Goal: Transaction & Acquisition: Download file/media

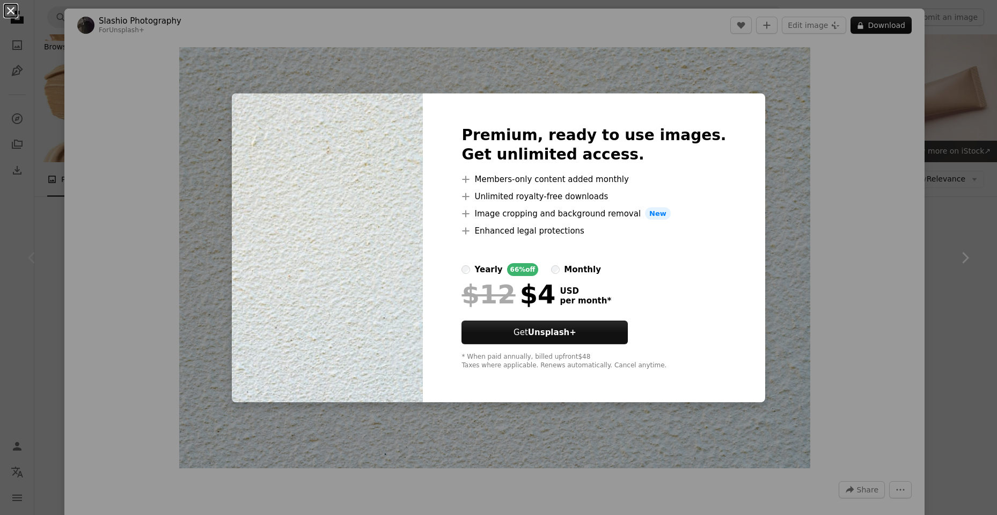
click at [10, 11] on button "An X shape" at bounding box center [10, 10] width 13 height 13
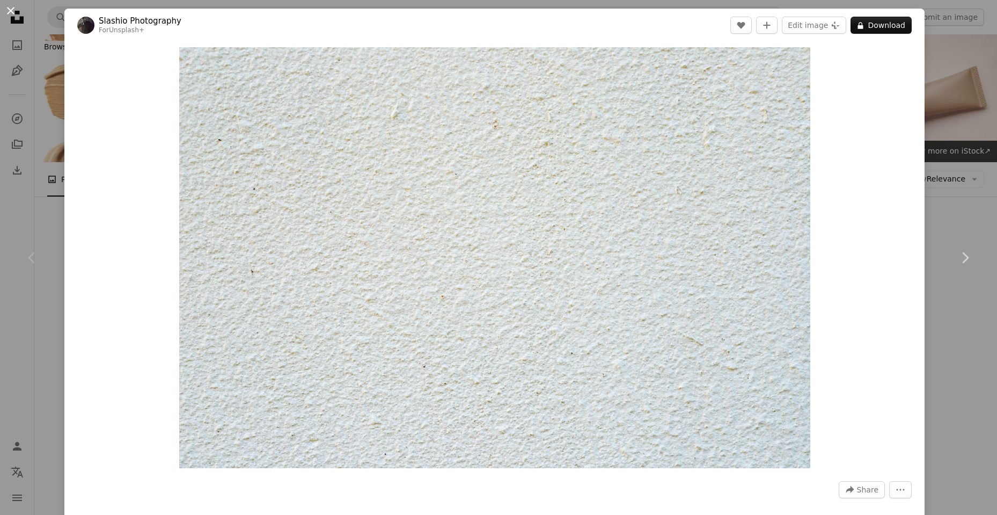
click at [10, 12] on button "An X shape" at bounding box center [10, 10] width 13 height 13
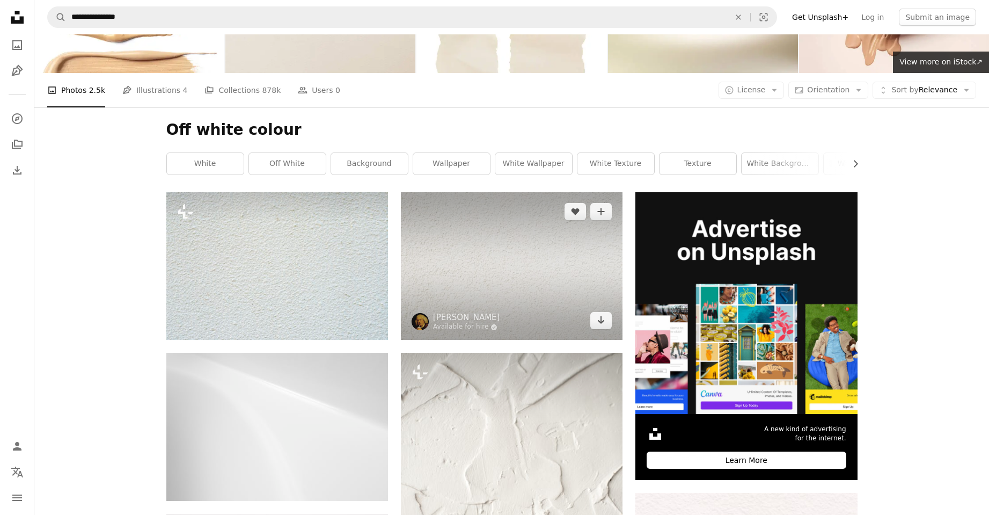
scroll to position [107, 0]
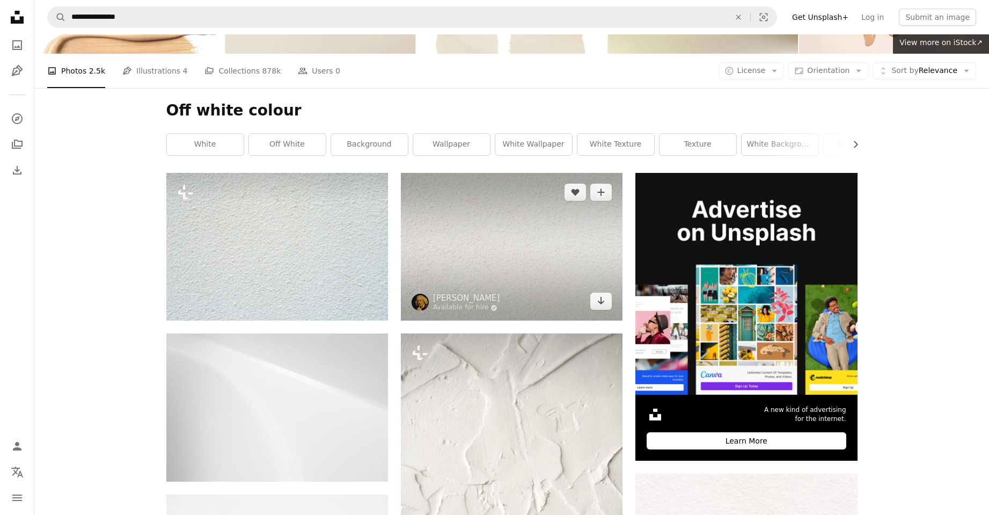
click at [521, 266] on img at bounding box center [512, 247] width 222 height 148
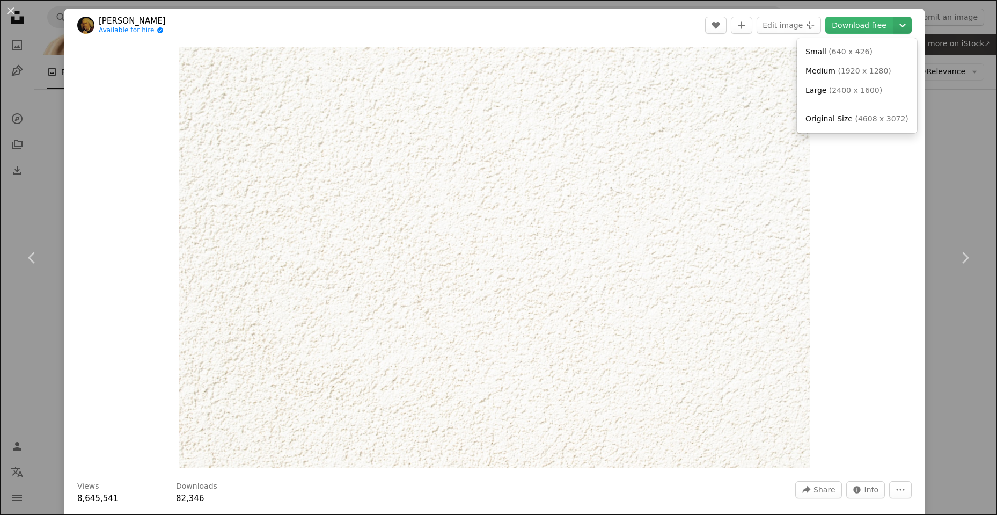
click at [894, 25] on icon "Chevron down" at bounding box center [902, 25] width 17 height 13
click at [838, 90] on span "( 2400 x 1600 )" at bounding box center [855, 90] width 53 height 9
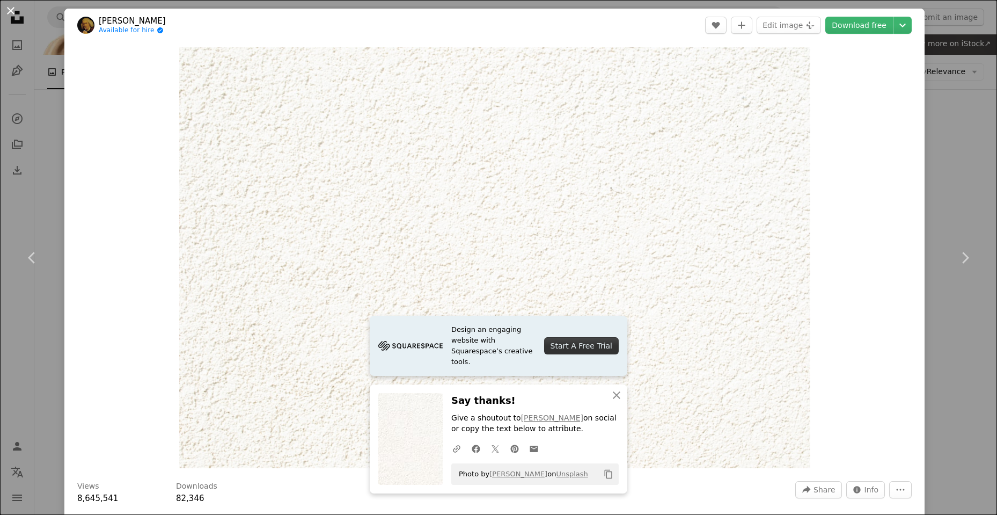
click at [11, 12] on button "An X shape" at bounding box center [10, 10] width 13 height 13
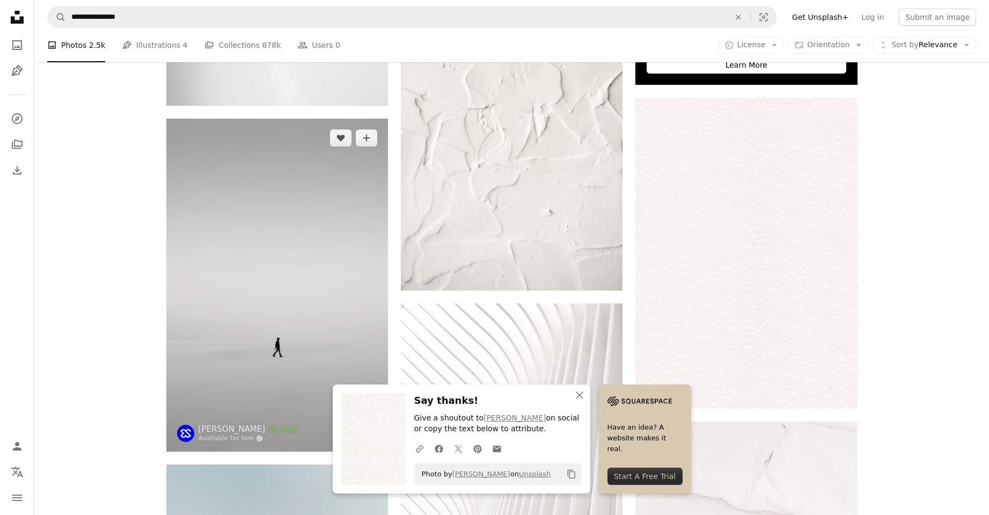
scroll to position [537, 0]
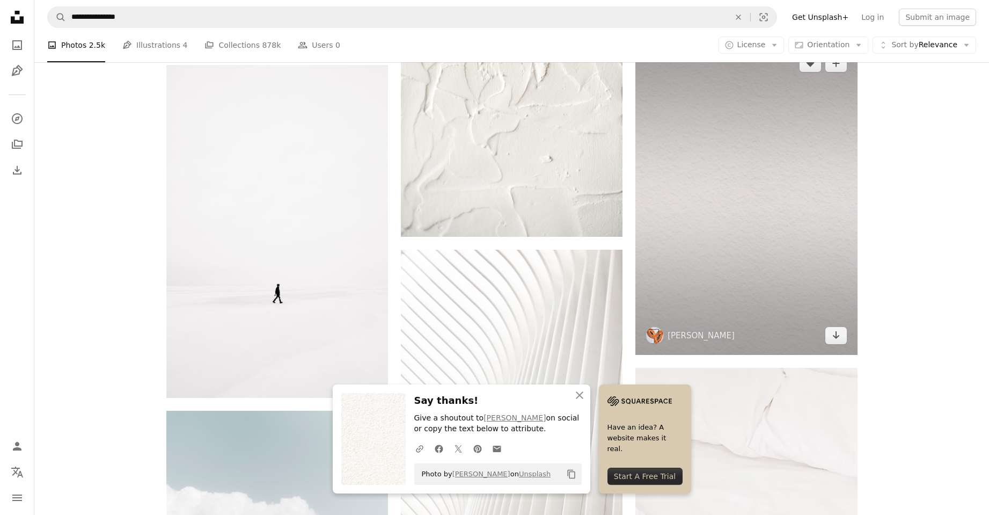
click at [733, 229] on img at bounding box center [747, 199] width 222 height 311
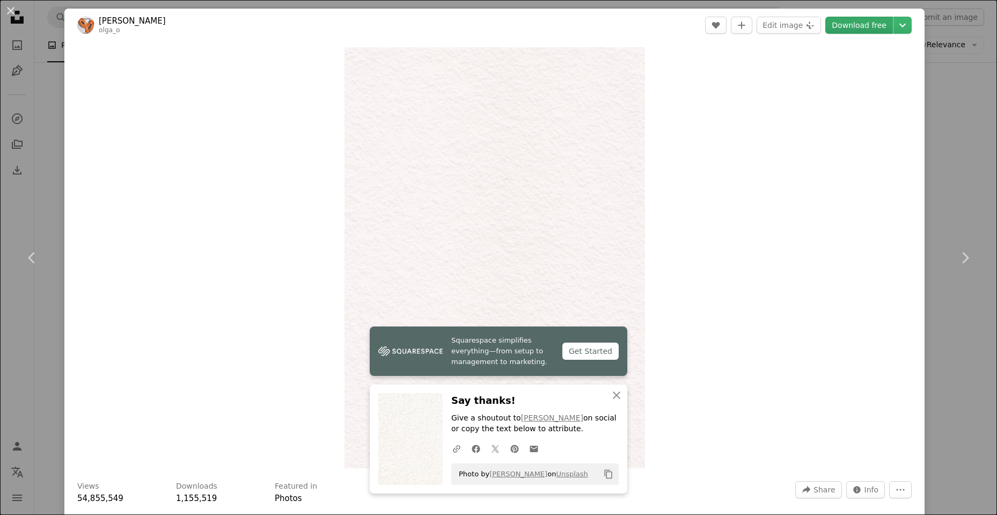
click at [858, 23] on link "Download free" at bounding box center [860, 25] width 68 height 17
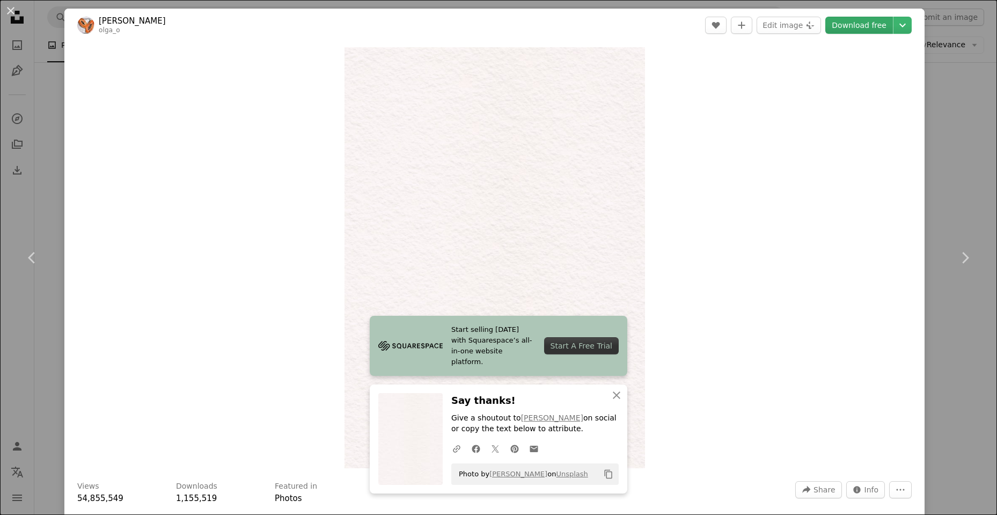
click at [846, 29] on link "Download free" at bounding box center [860, 25] width 68 height 17
click at [9, 9] on button "An X shape" at bounding box center [10, 10] width 13 height 13
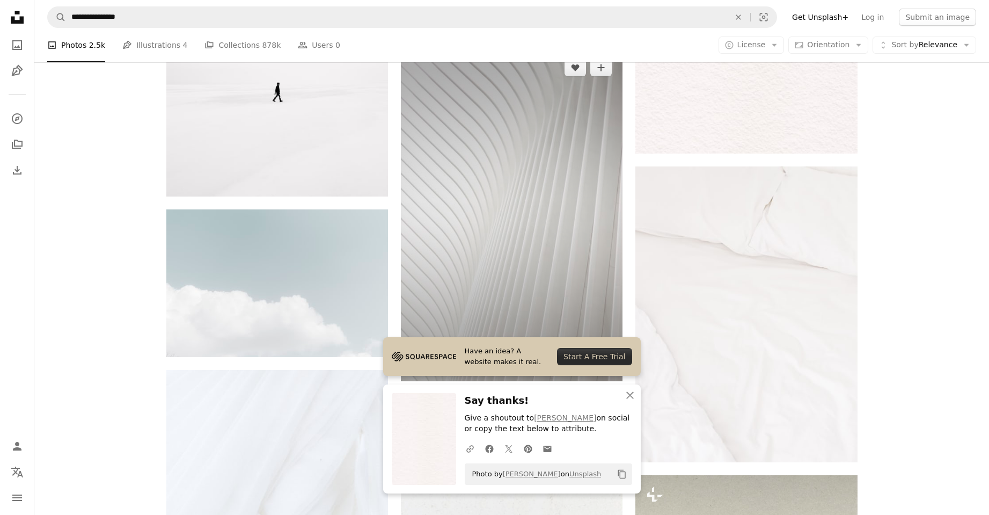
scroll to position [698, 0]
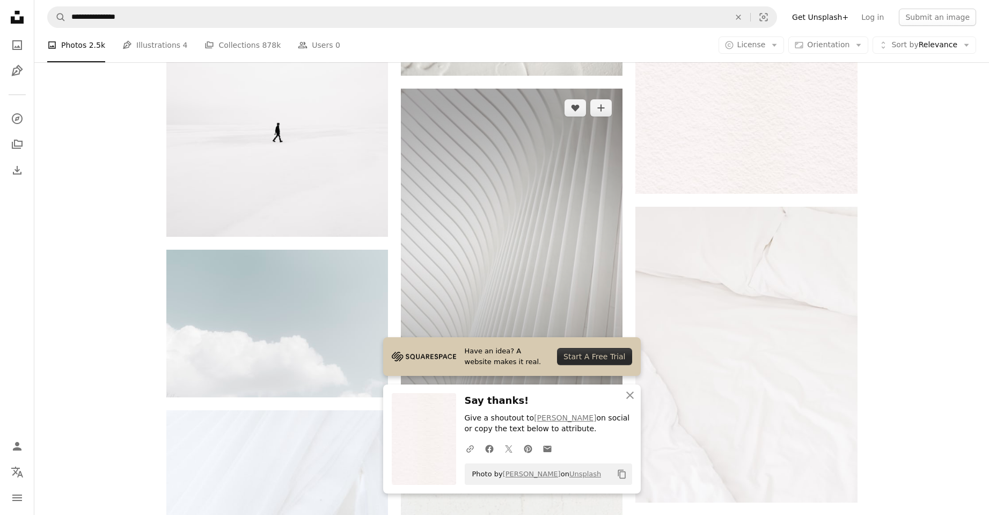
click at [486, 180] on img at bounding box center [512, 255] width 222 height 333
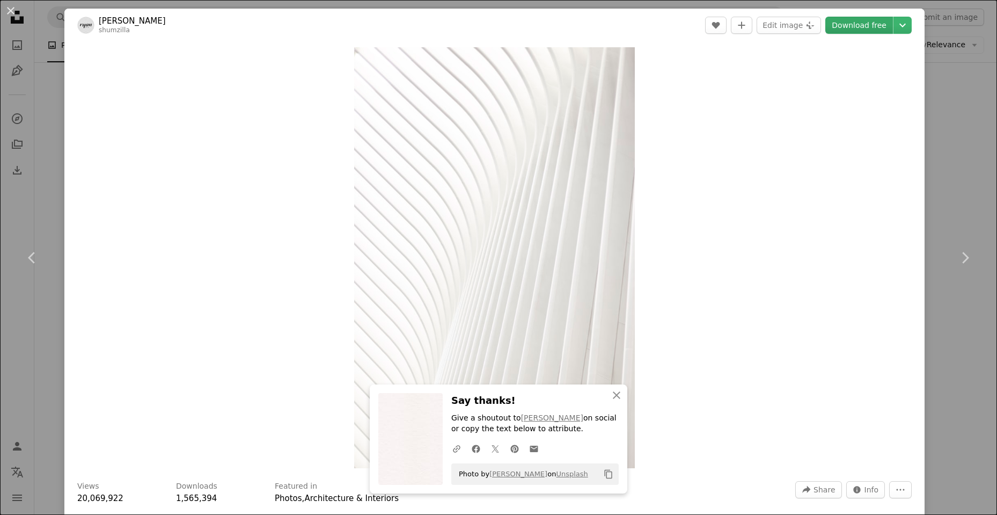
click at [847, 29] on link "Download free" at bounding box center [860, 25] width 68 height 17
click at [751, 61] on div "Zoom in" at bounding box center [494, 258] width 861 height 432
click at [718, 75] on div "Zoom in" at bounding box center [494, 258] width 861 height 432
click at [9, 13] on button "An X shape" at bounding box center [10, 10] width 13 height 13
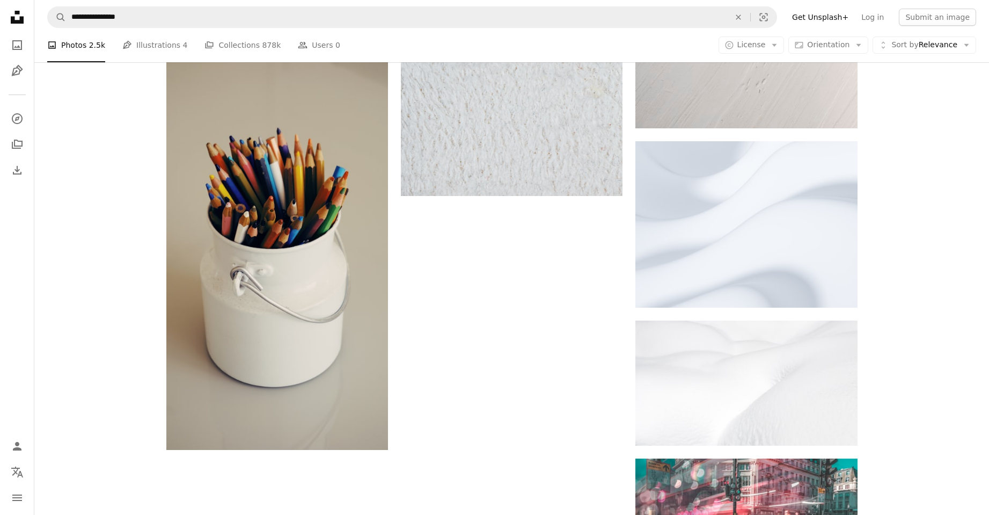
scroll to position [1772, 0]
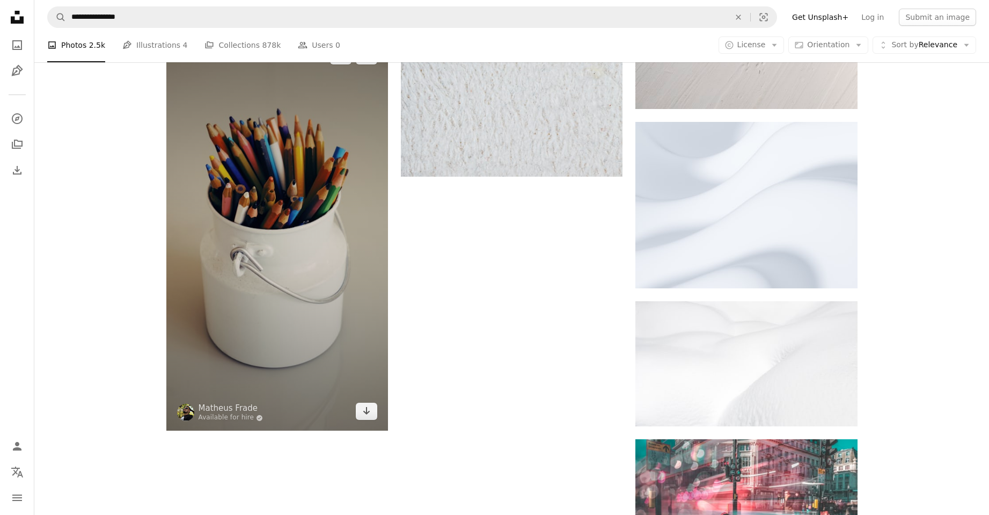
click at [286, 228] on img at bounding box center [277, 234] width 222 height 395
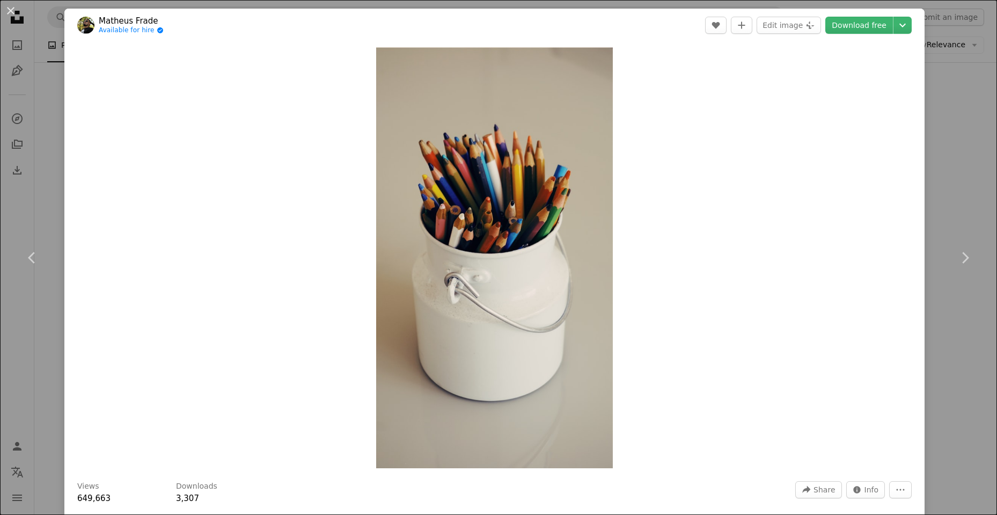
click at [855, 28] on link "Download free" at bounding box center [860, 25] width 68 height 17
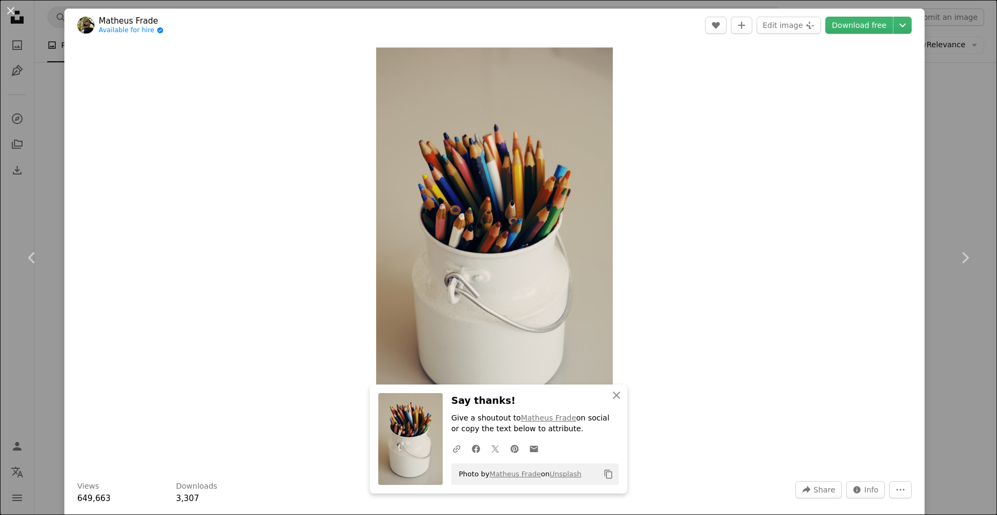
drag, startPoint x: 12, startPoint y: 13, endPoint x: 88, endPoint y: 48, distance: 83.1
click at [12, 13] on button "An X shape" at bounding box center [10, 10] width 13 height 13
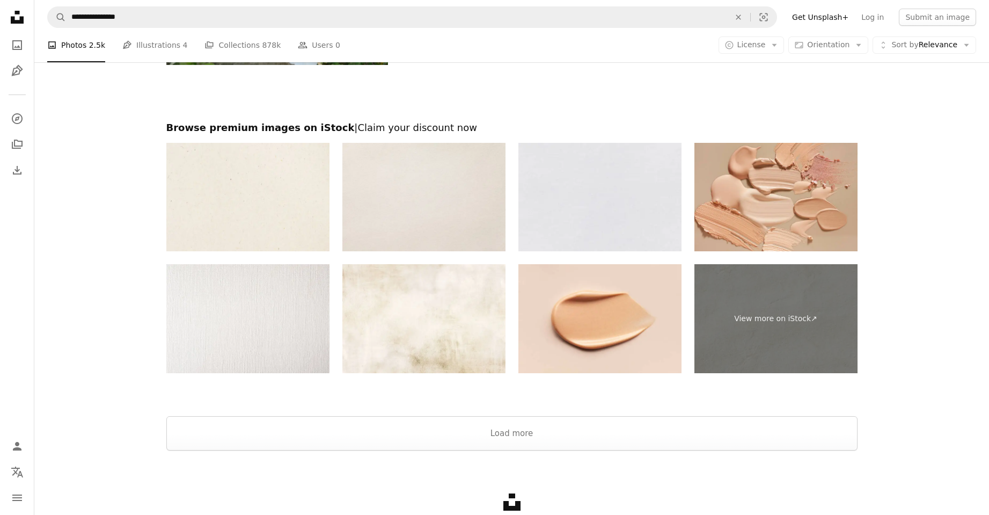
scroll to position [3919, 0]
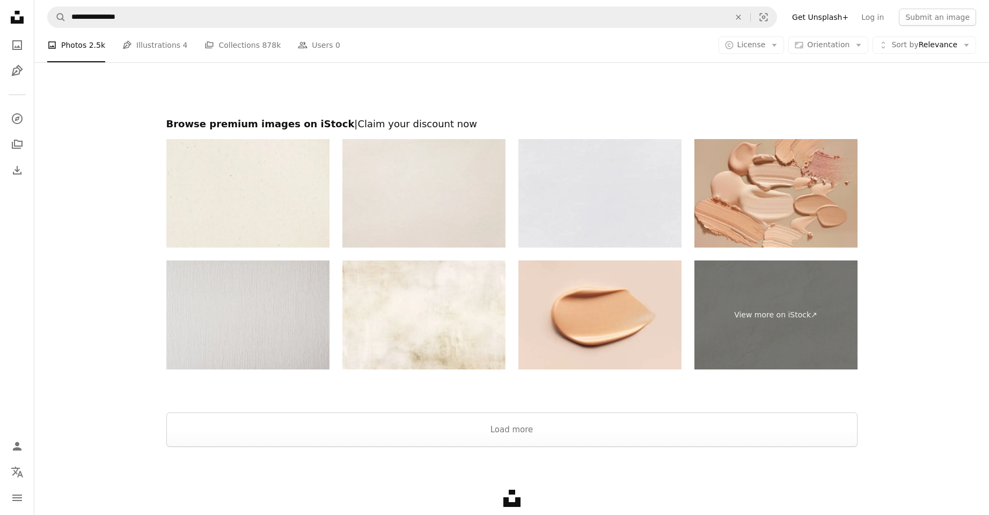
click at [231, 293] on img at bounding box center [247, 314] width 163 height 109
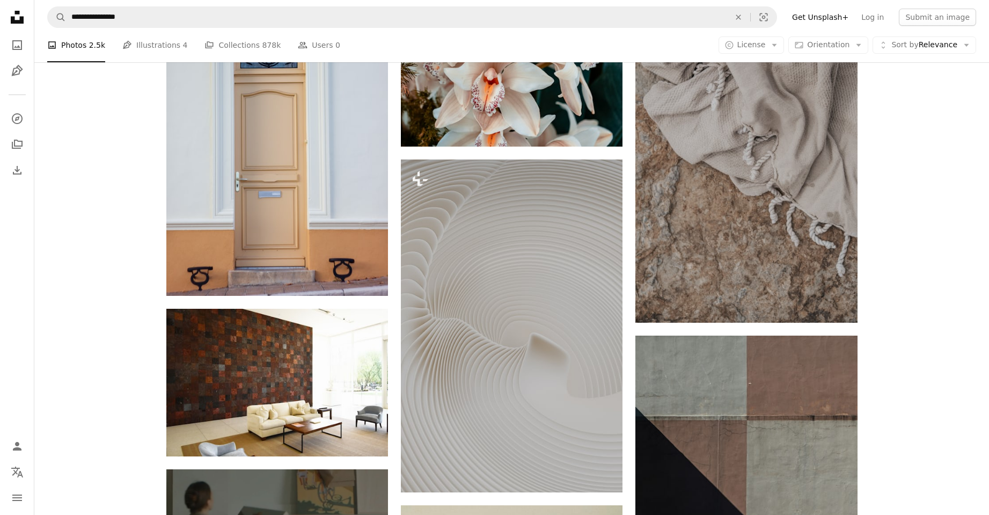
scroll to position [2523, 0]
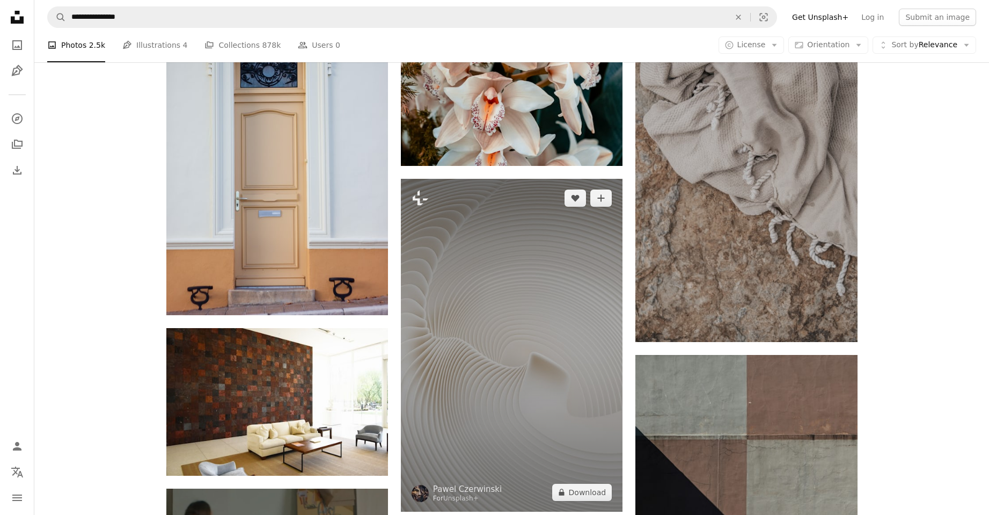
click at [493, 272] on img at bounding box center [512, 345] width 222 height 333
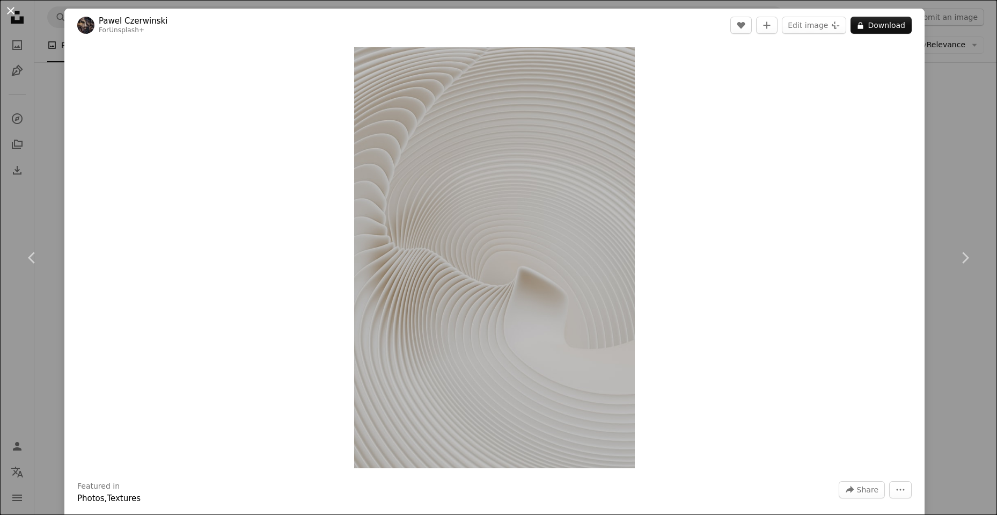
click at [9, 12] on button "An X shape" at bounding box center [10, 10] width 13 height 13
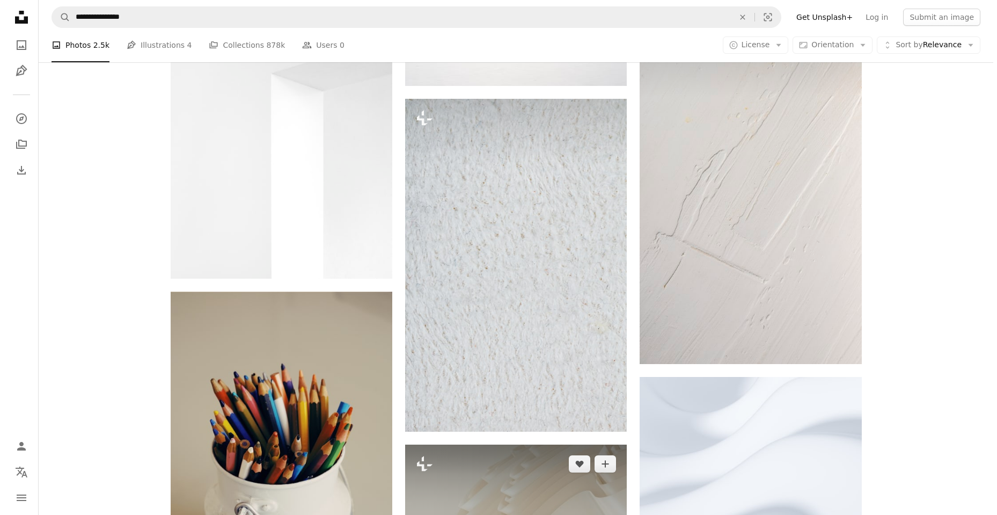
scroll to position [1449, 0]
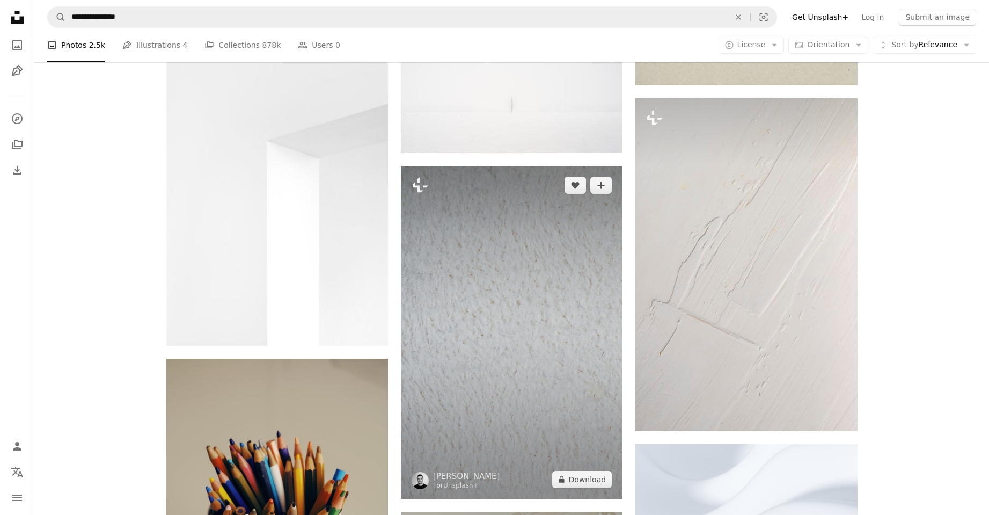
click at [498, 268] on img at bounding box center [512, 332] width 222 height 333
